Goal: Information Seeking & Learning: Learn about a topic

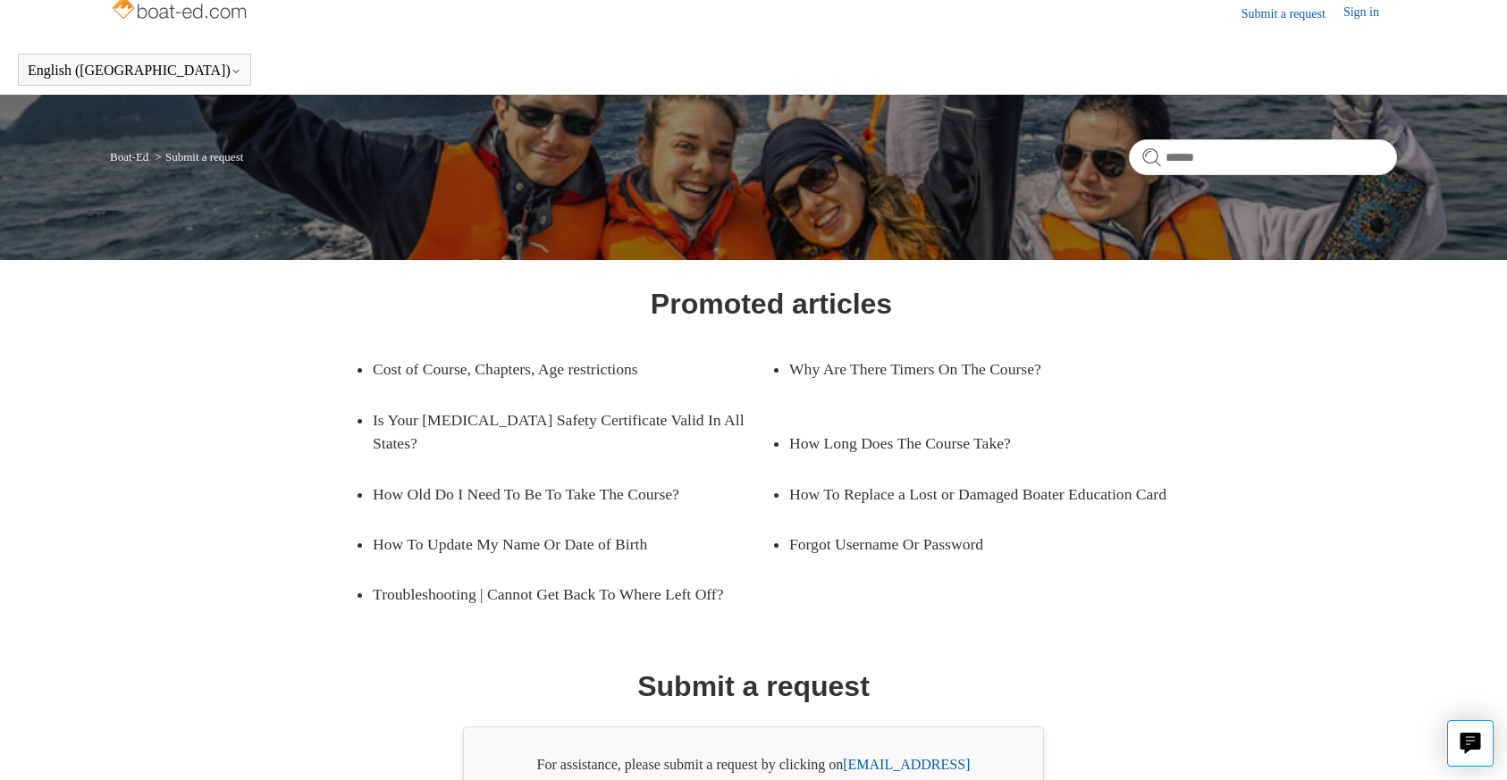
scroll to position [136, 0]
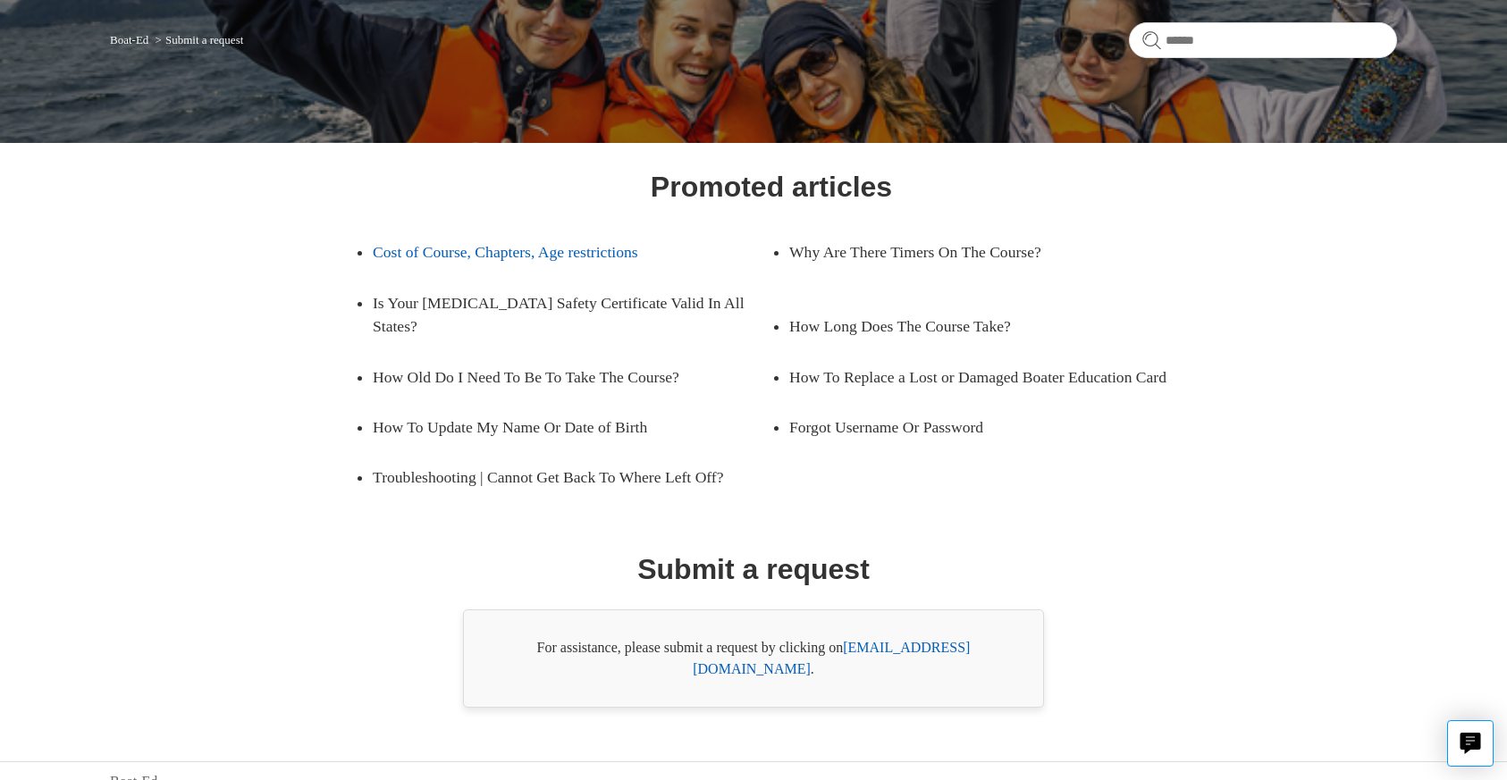
click at [568, 256] on link "Cost of Course, Chapters, Age restrictions" at bounding box center [559, 252] width 372 height 50
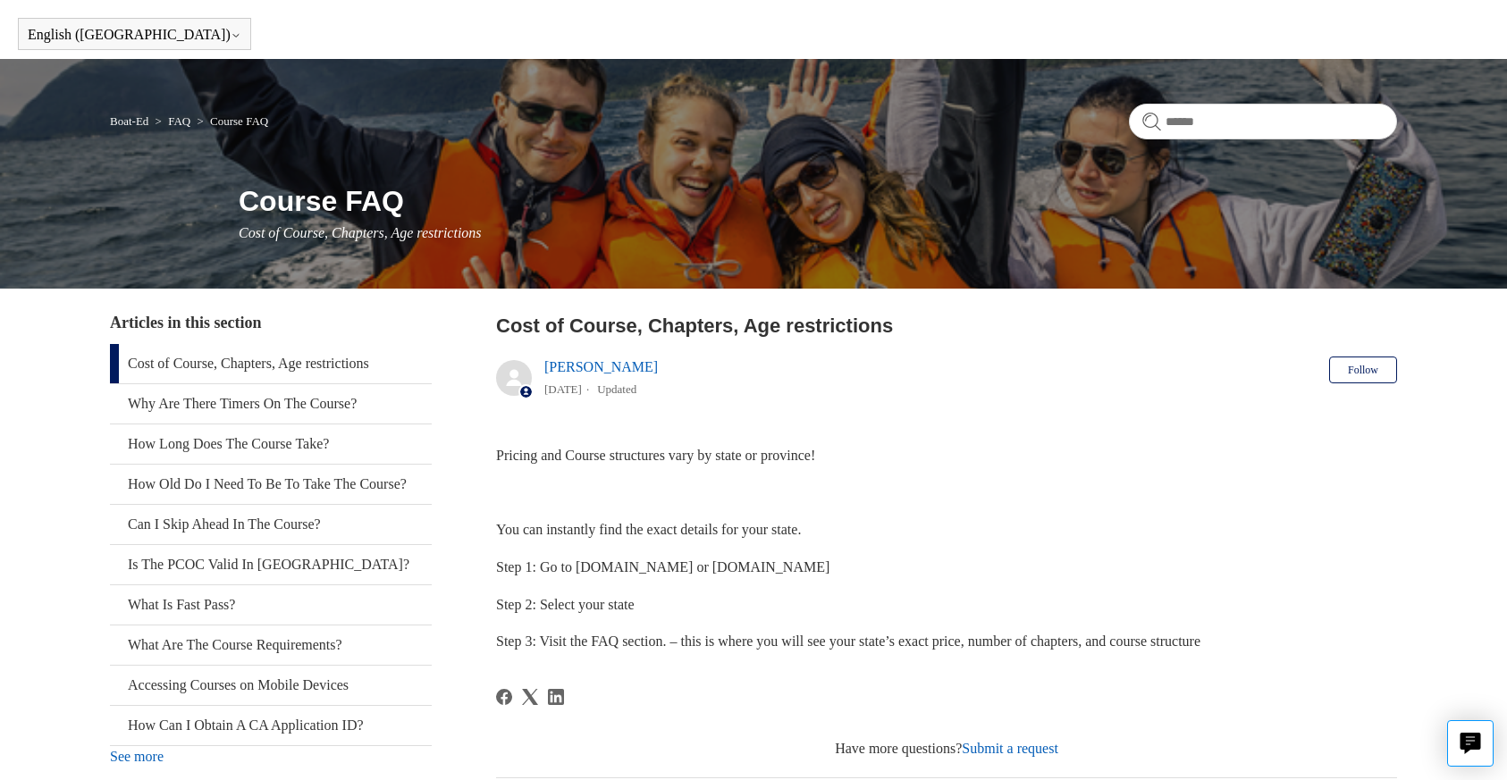
scroll to position [53, 0]
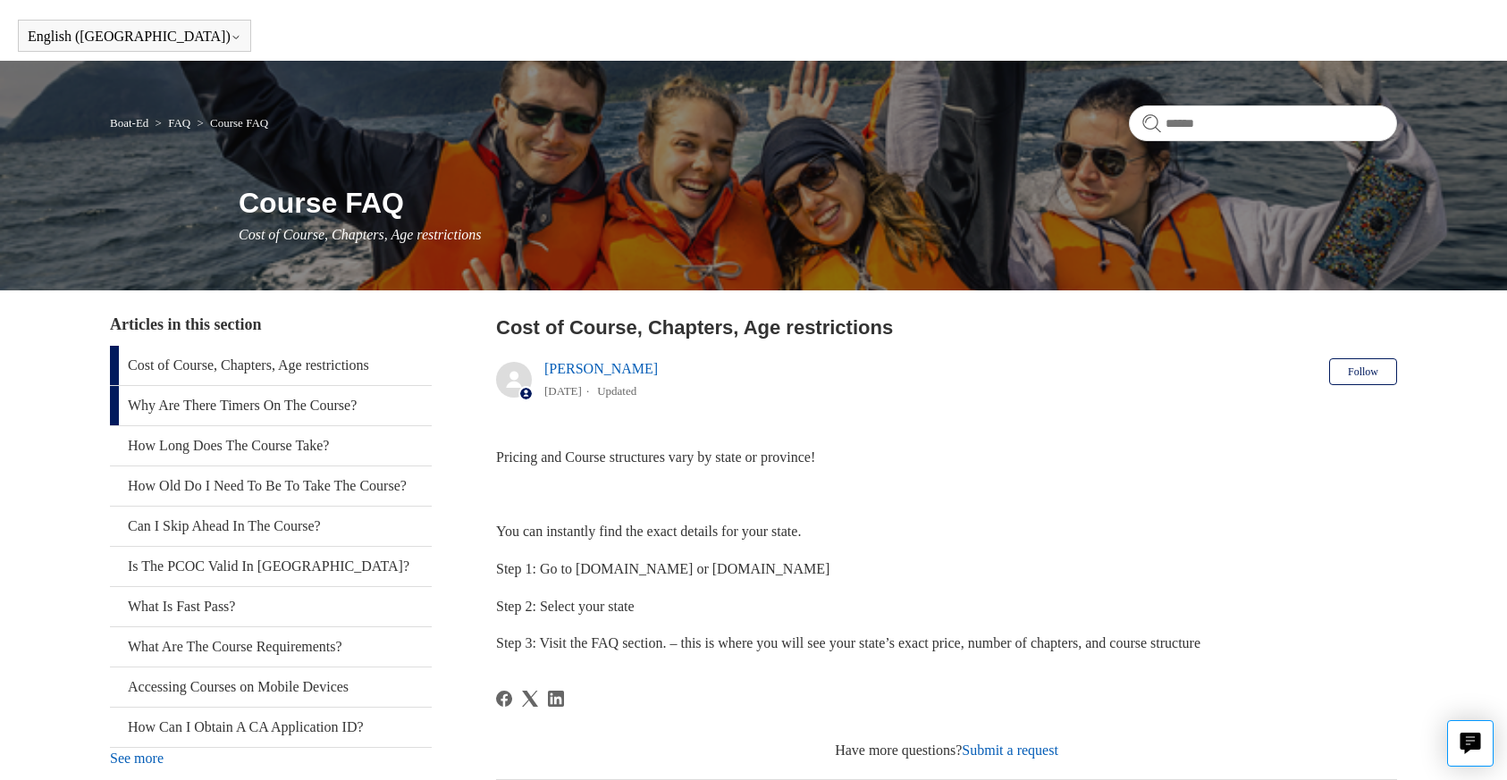
click at [356, 409] on link "Why Are There Timers On The Course?" at bounding box center [271, 405] width 322 height 39
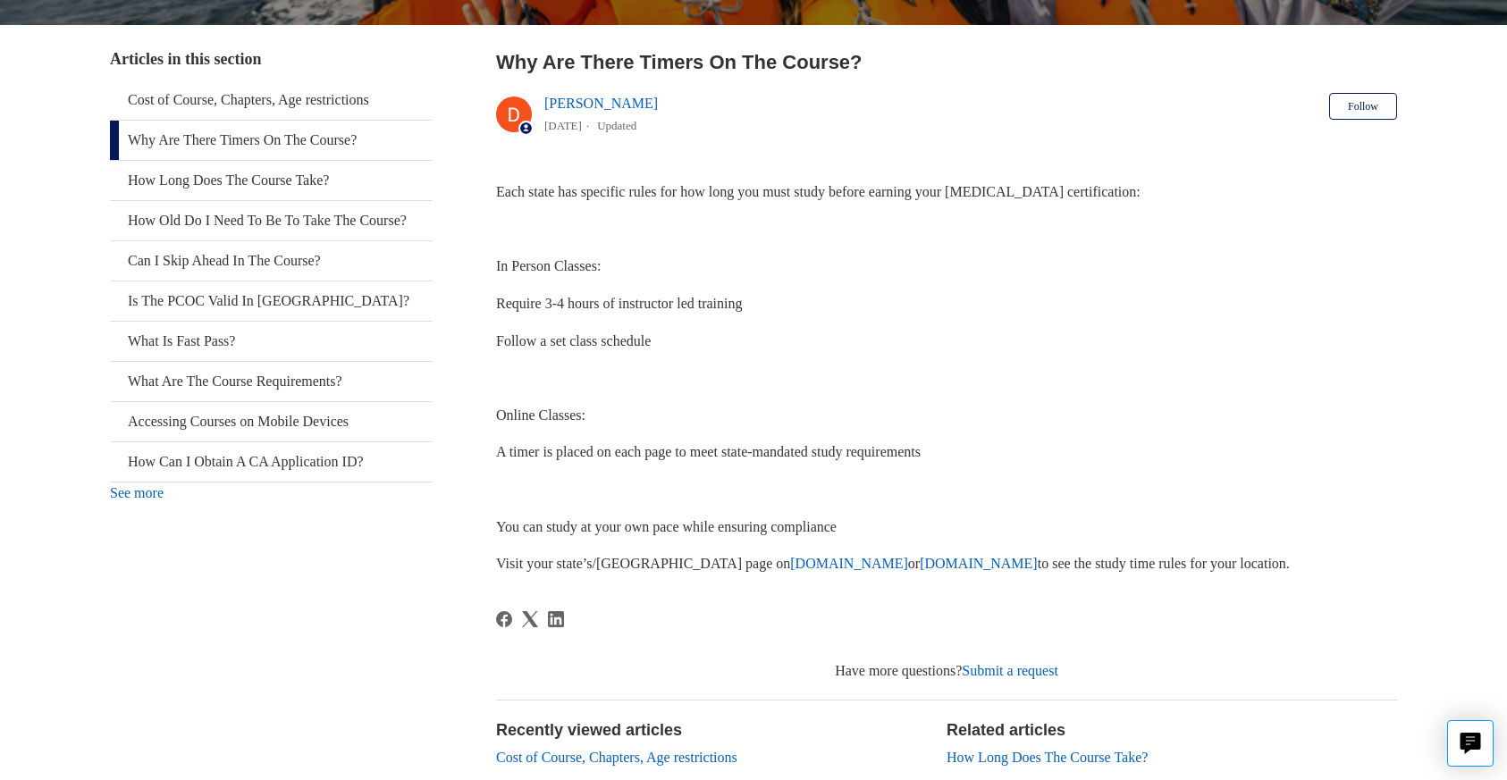
scroll to position [328, 0]
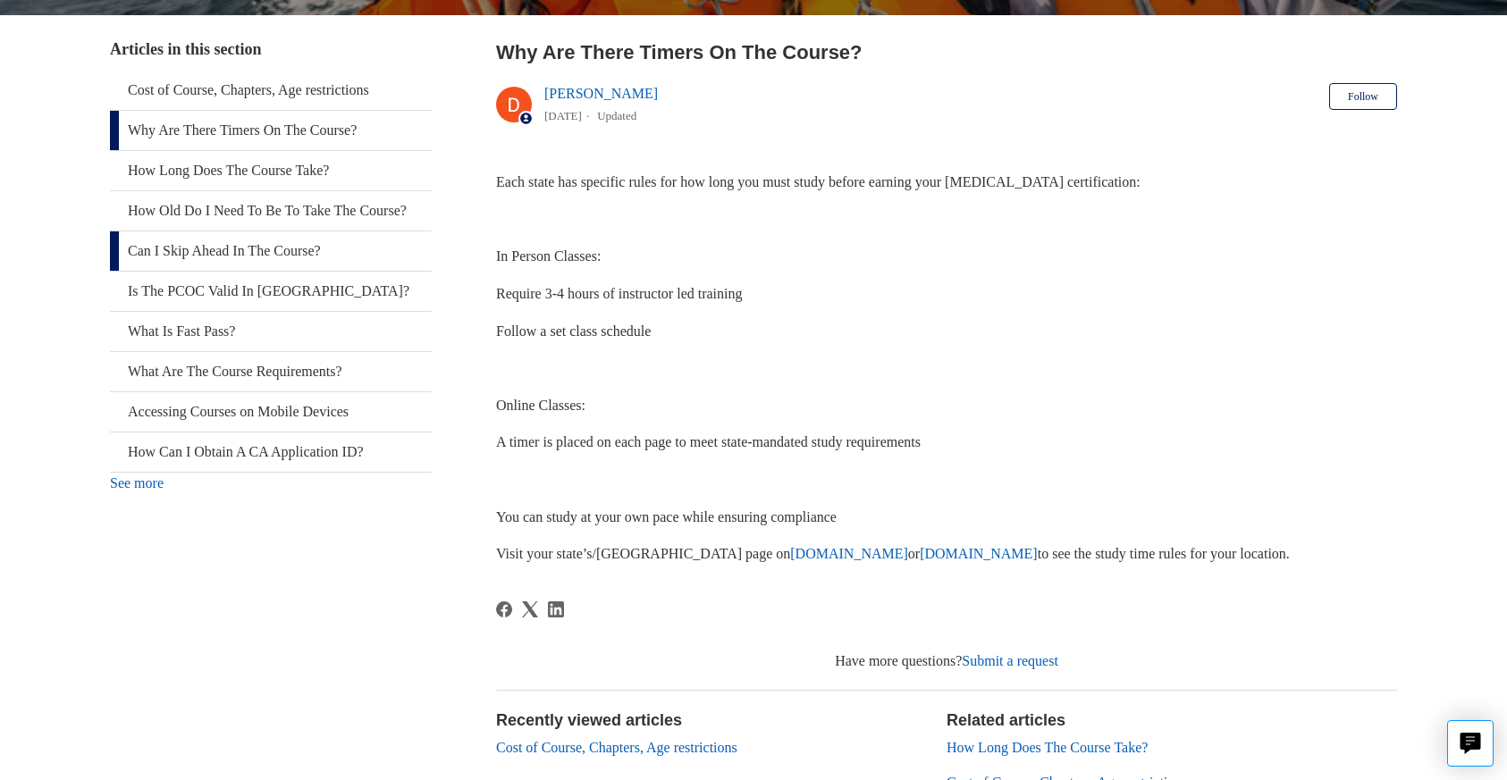
click at [319, 268] on link "Can I Skip Ahead In The Course?" at bounding box center [271, 251] width 322 height 39
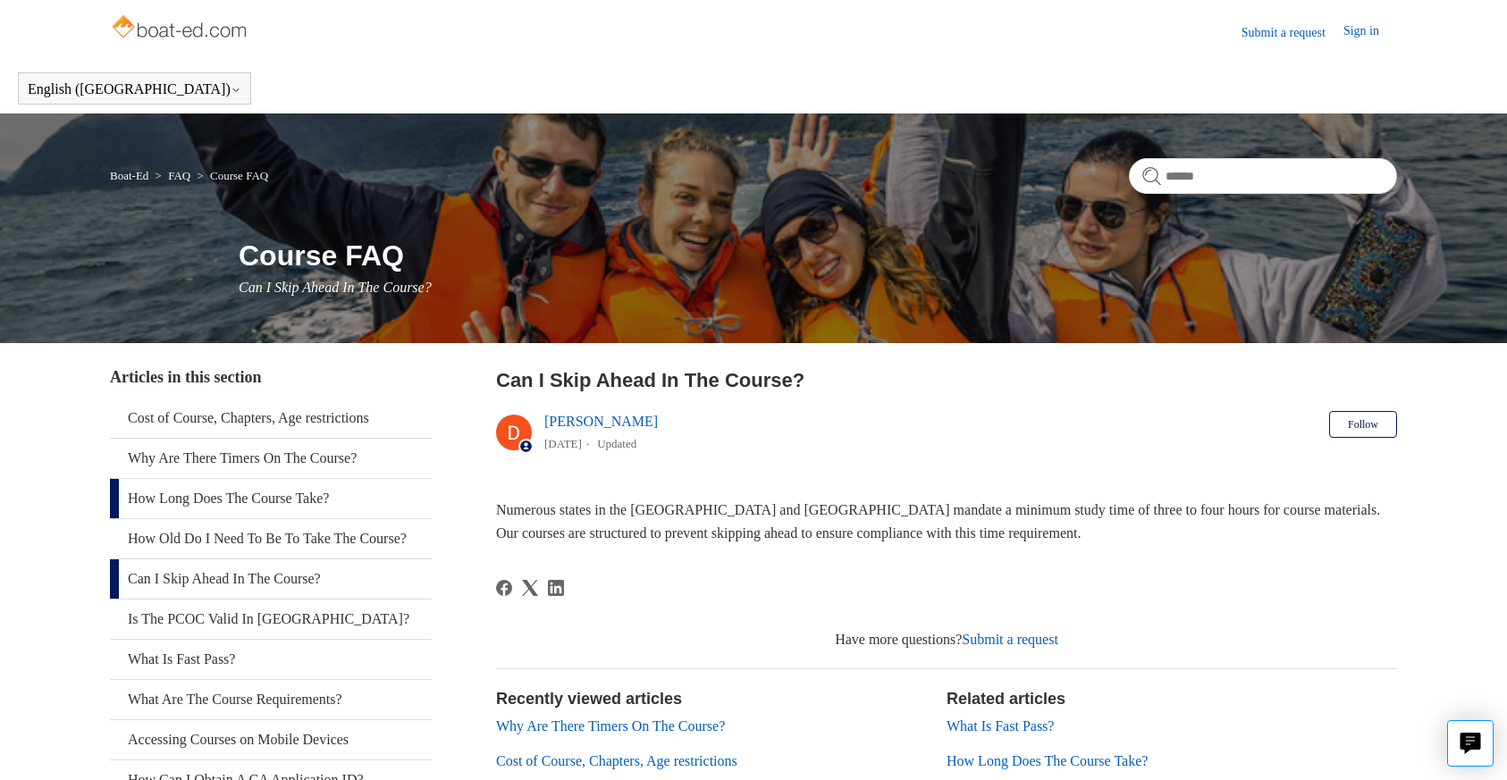
click at [332, 498] on link "How Long Does The Course Take?" at bounding box center [271, 498] width 322 height 39
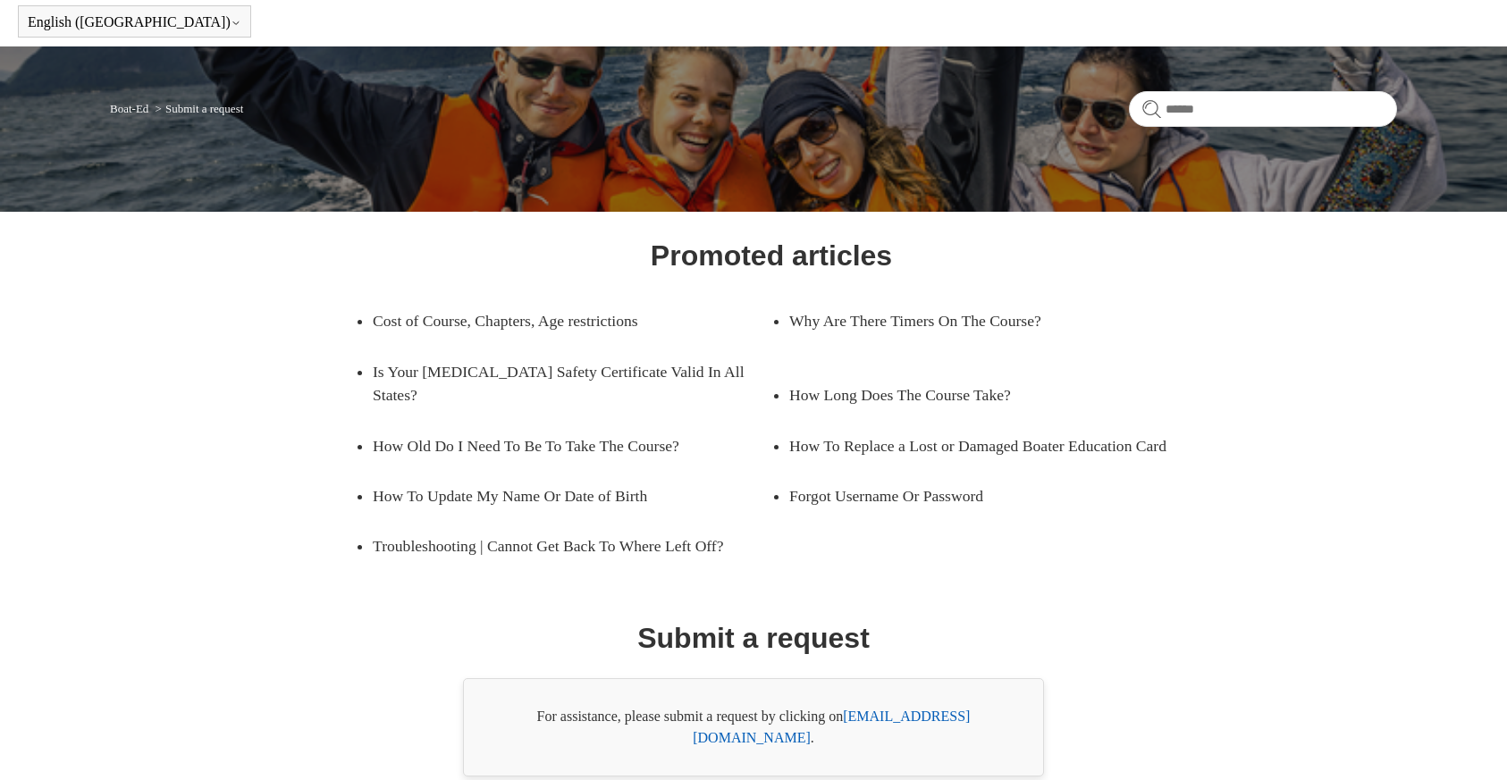
scroll to position [136, 0]
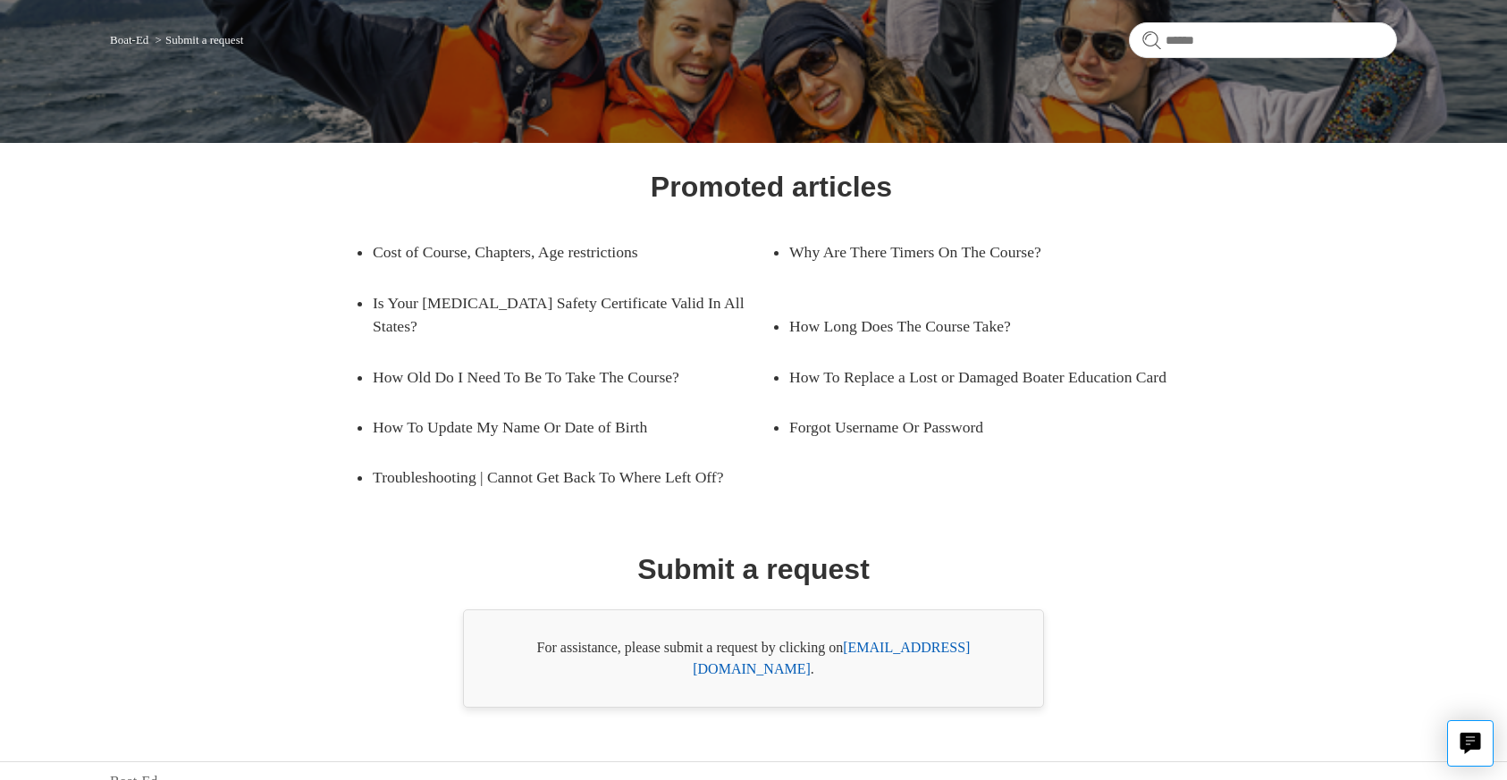
click at [917, 644] on link "support@boat-ed.com" at bounding box center [831, 658] width 277 height 37
